Goal: Complete application form

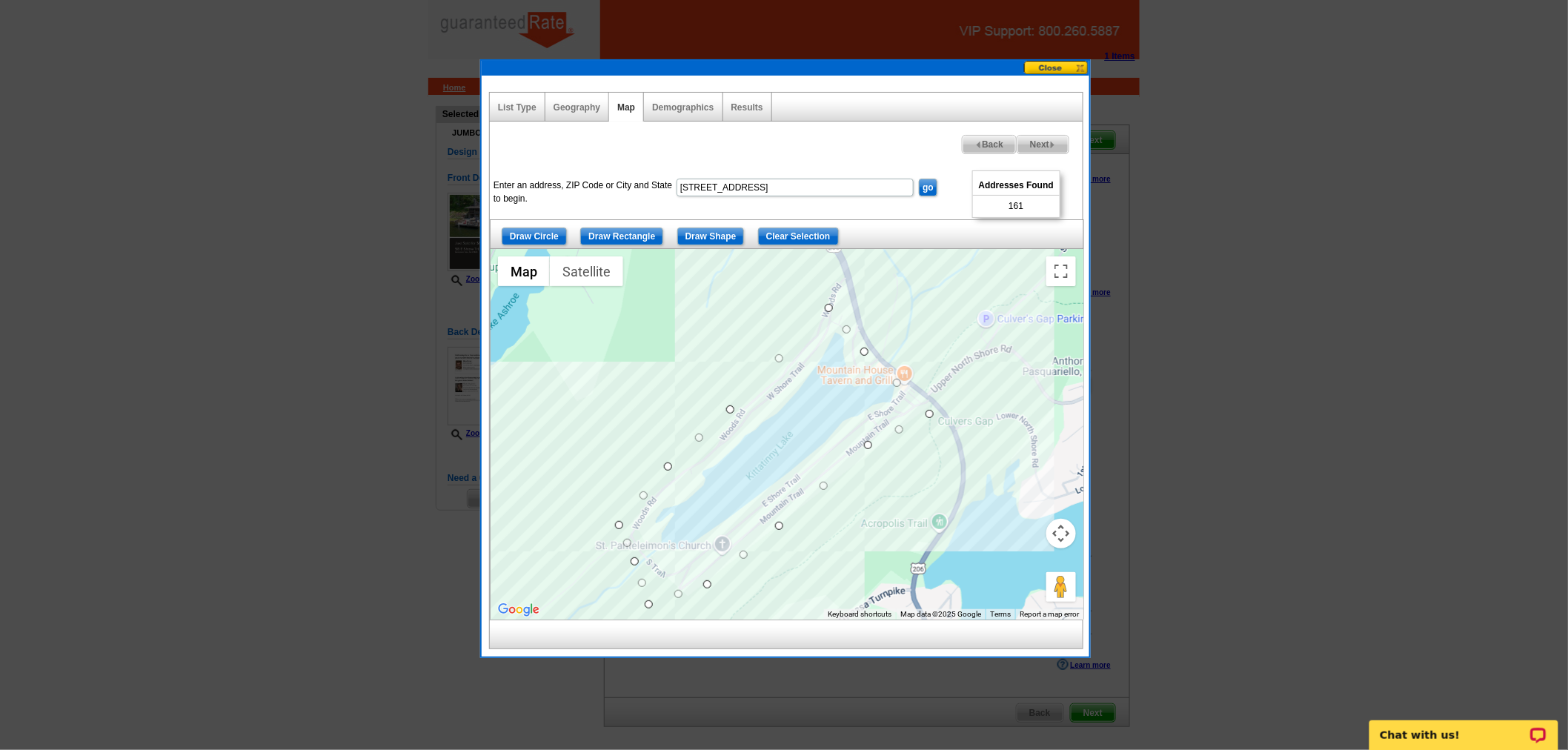
click at [1058, 142] on span "Next" at bounding box center [1042, 145] width 51 height 18
select select
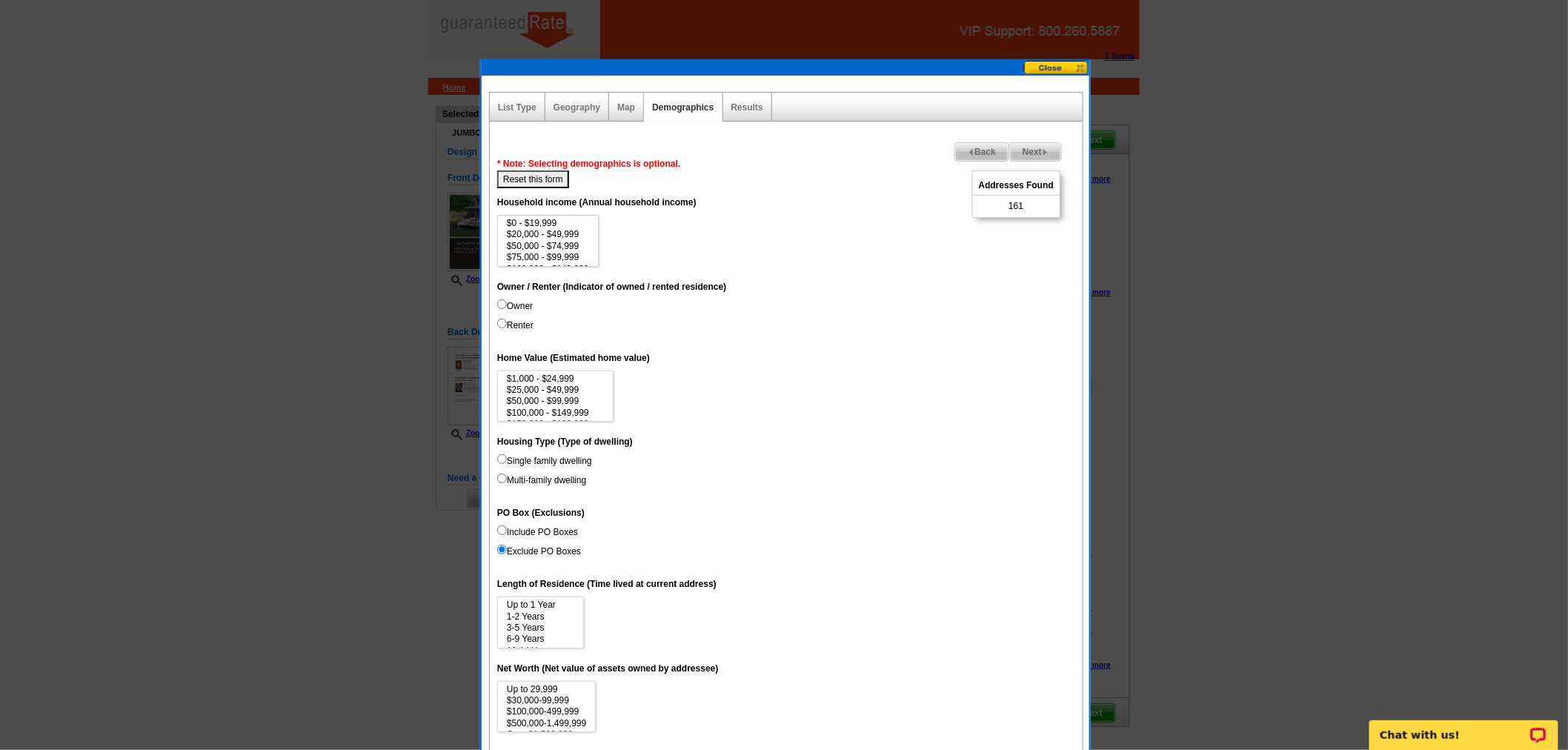
click at [1037, 148] on span "Next" at bounding box center [1034, 152] width 51 height 18
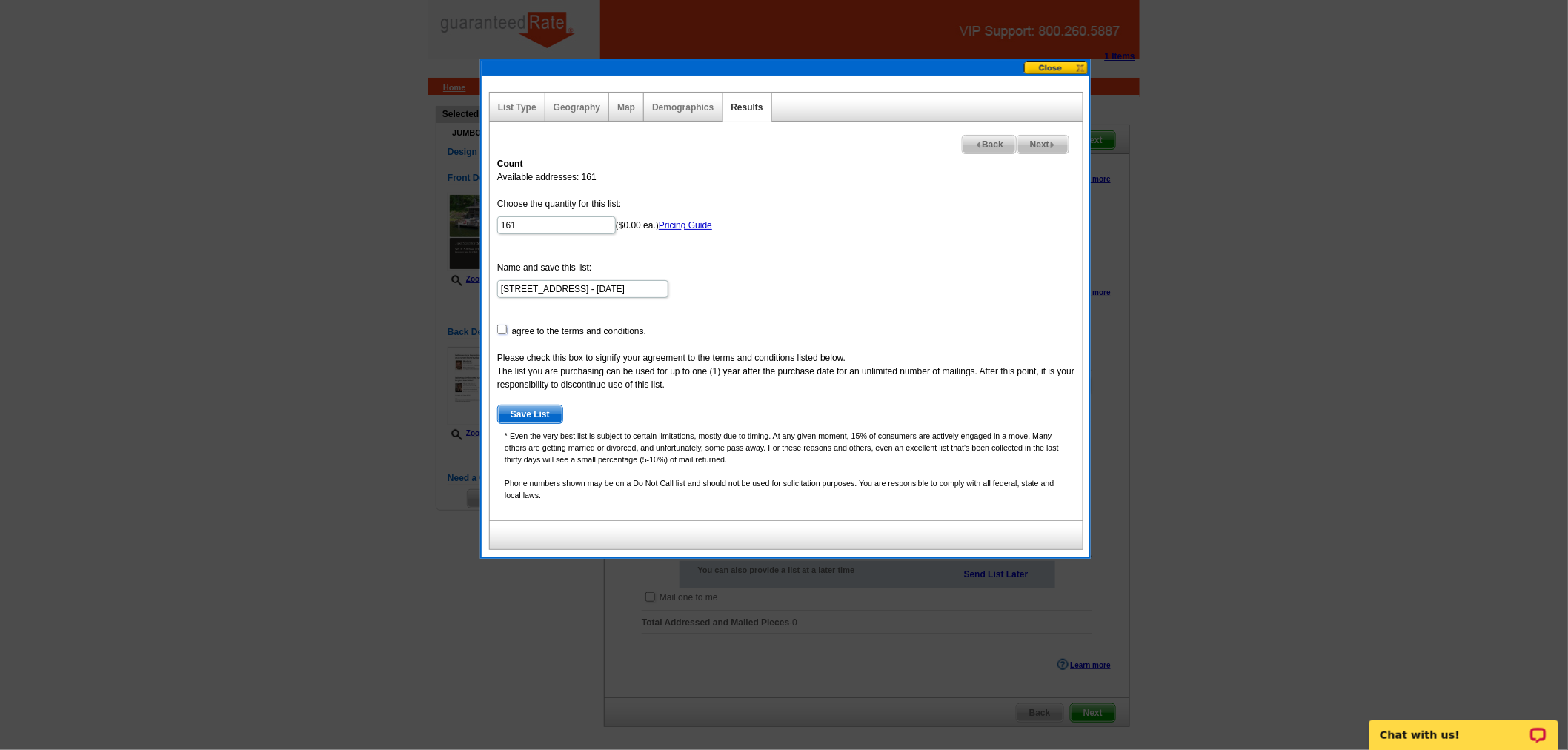
click at [502, 327] on input "checkbox" at bounding box center [502, 330] width 10 height 10
checkbox input "true"
click at [523, 408] on span "Save List" at bounding box center [530, 415] width 64 height 18
